Goal: Find specific page/section: Find specific page/section

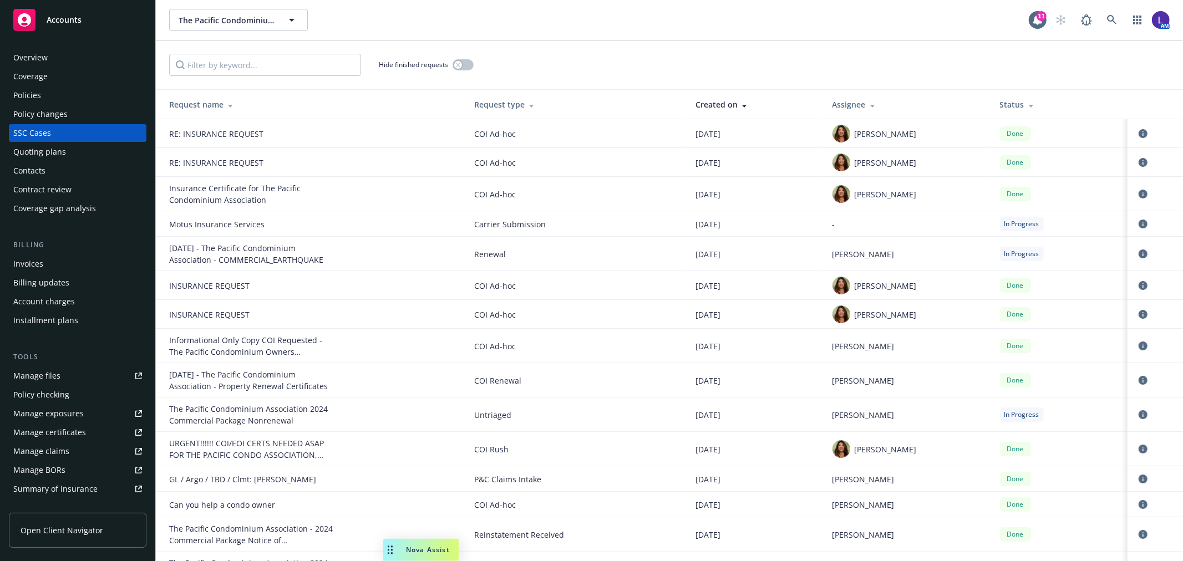
scroll to position [863, 0]
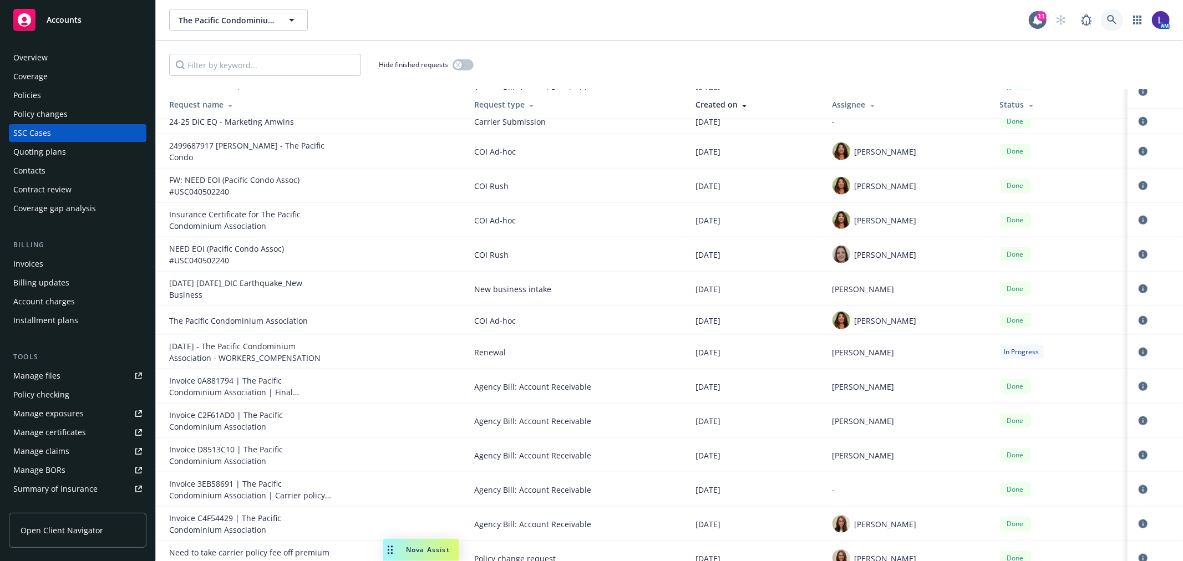
click at [1105, 17] on link at bounding box center [1112, 20] width 22 height 22
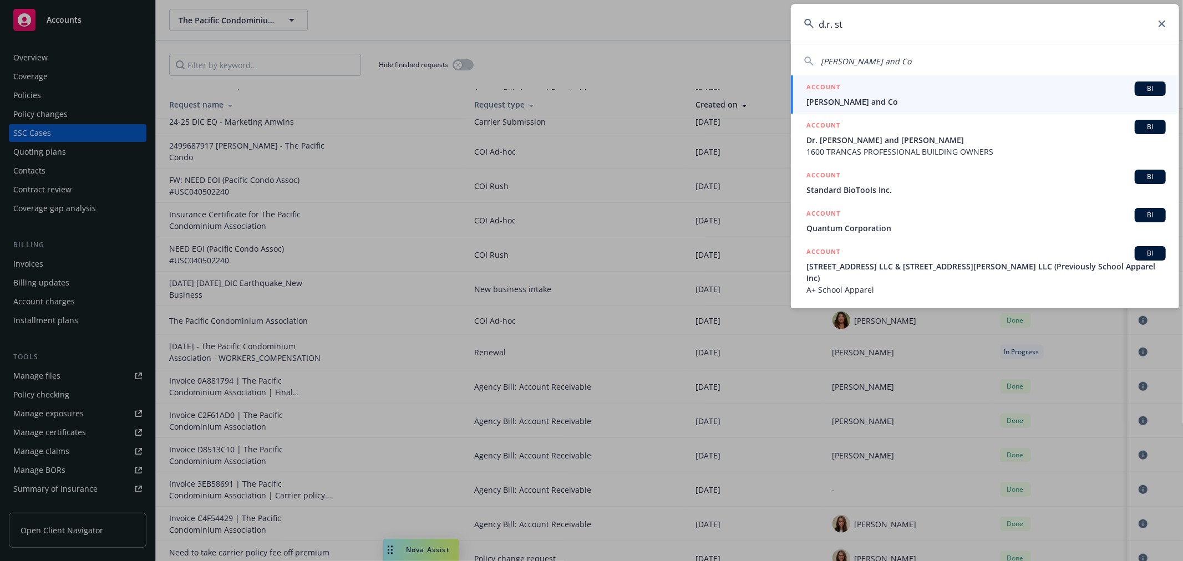
type input "d.r. st"
click at [930, 97] on span "[PERSON_NAME] and Co" at bounding box center [986, 102] width 359 height 12
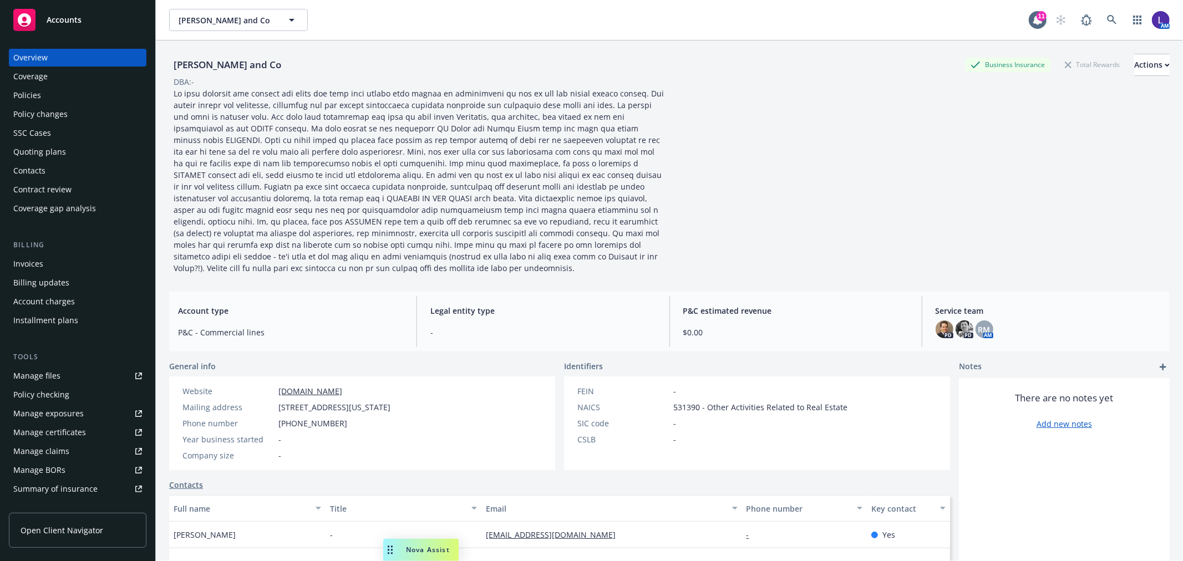
click at [21, 98] on div "Policies" at bounding box center [27, 96] width 28 height 18
